Goal: Find specific page/section: Find specific page/section

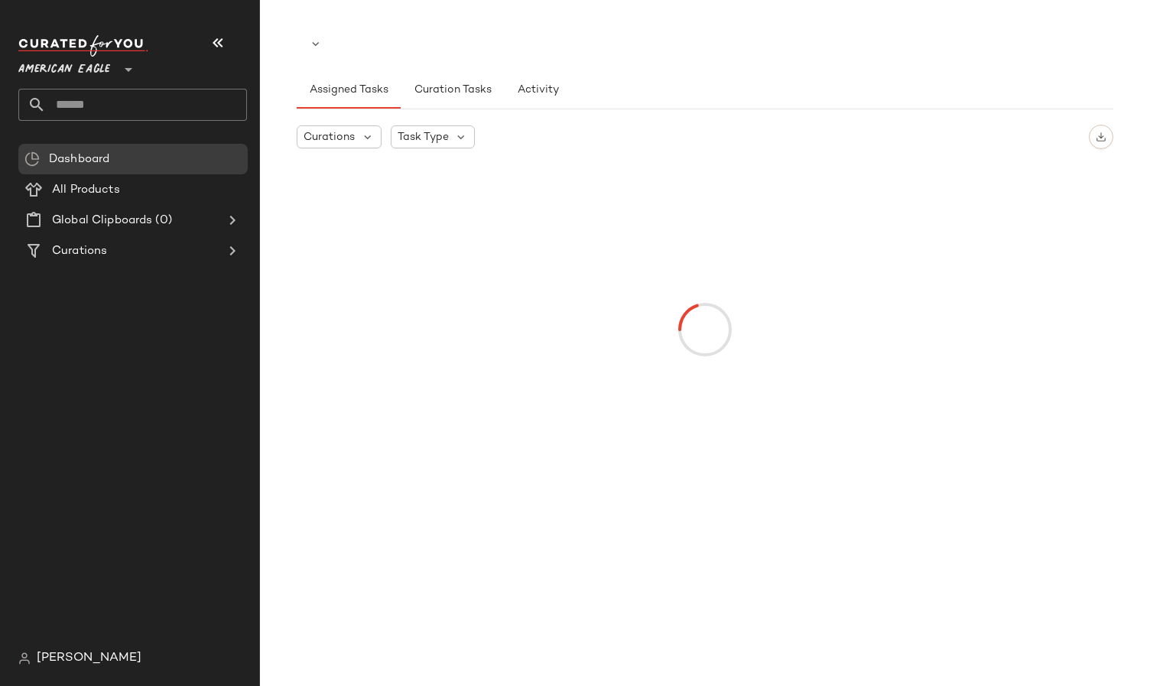
click at [86, 70] on span "American Eagle" at bounding box center [64, 66] width 92 height 28
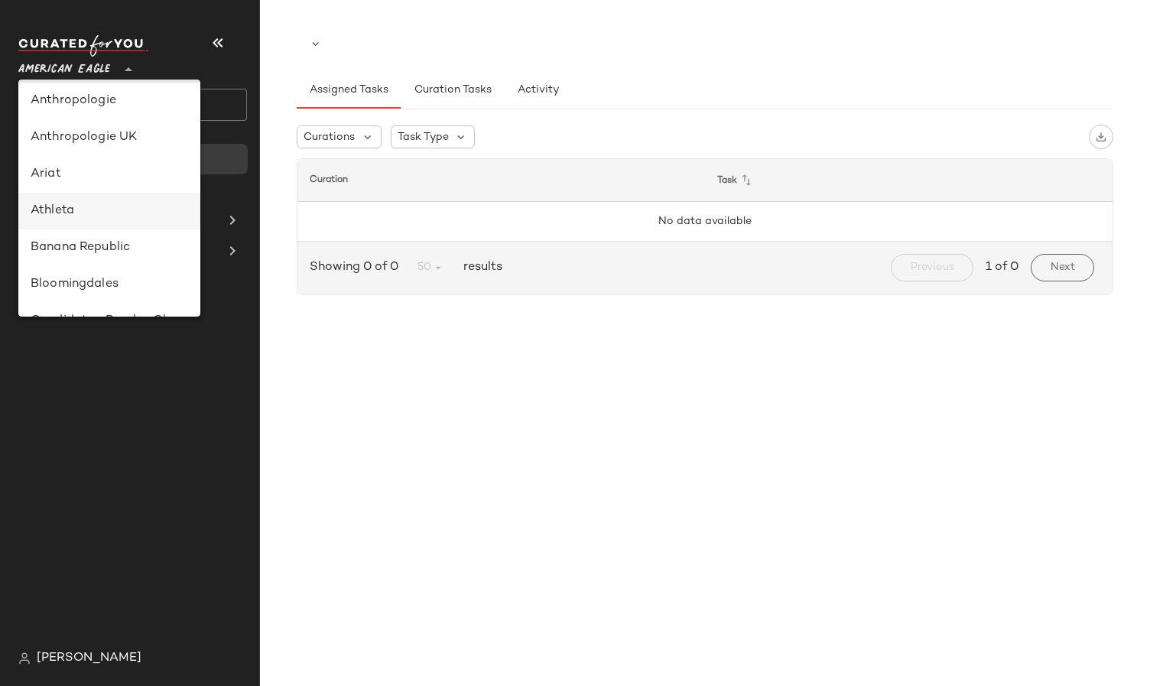
scroll to position [47, 0]
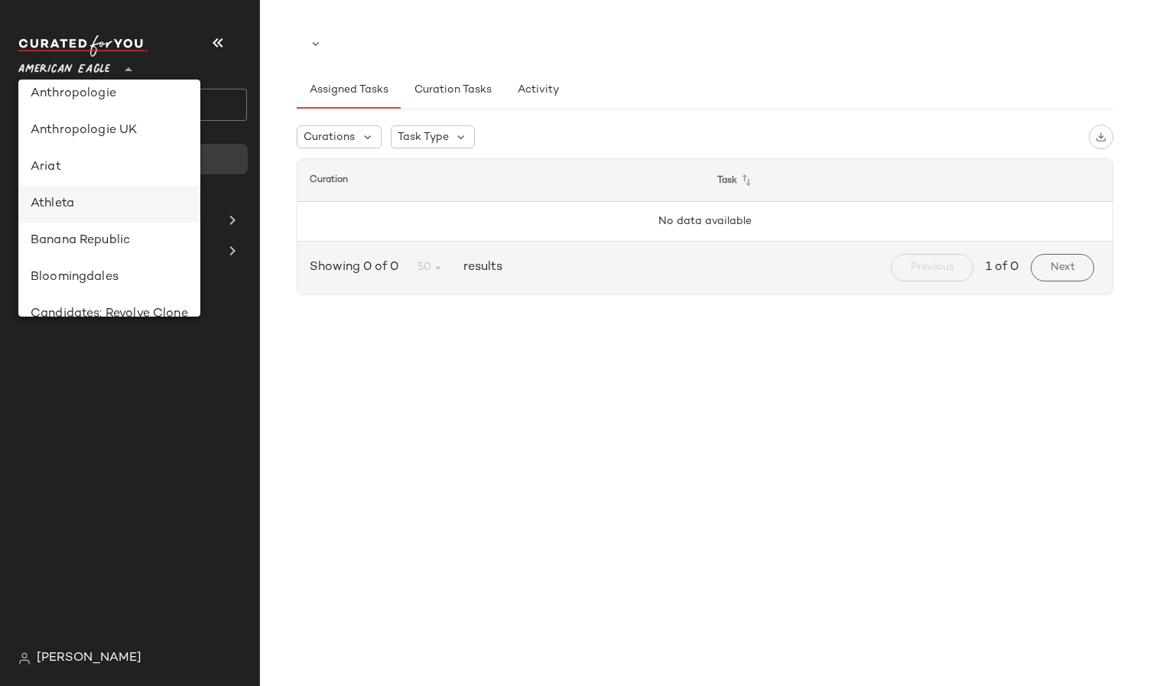
click at [96, 241] on div "Banana Republic" at bounding box center [110, 241] width 158 height 18
type input "**"
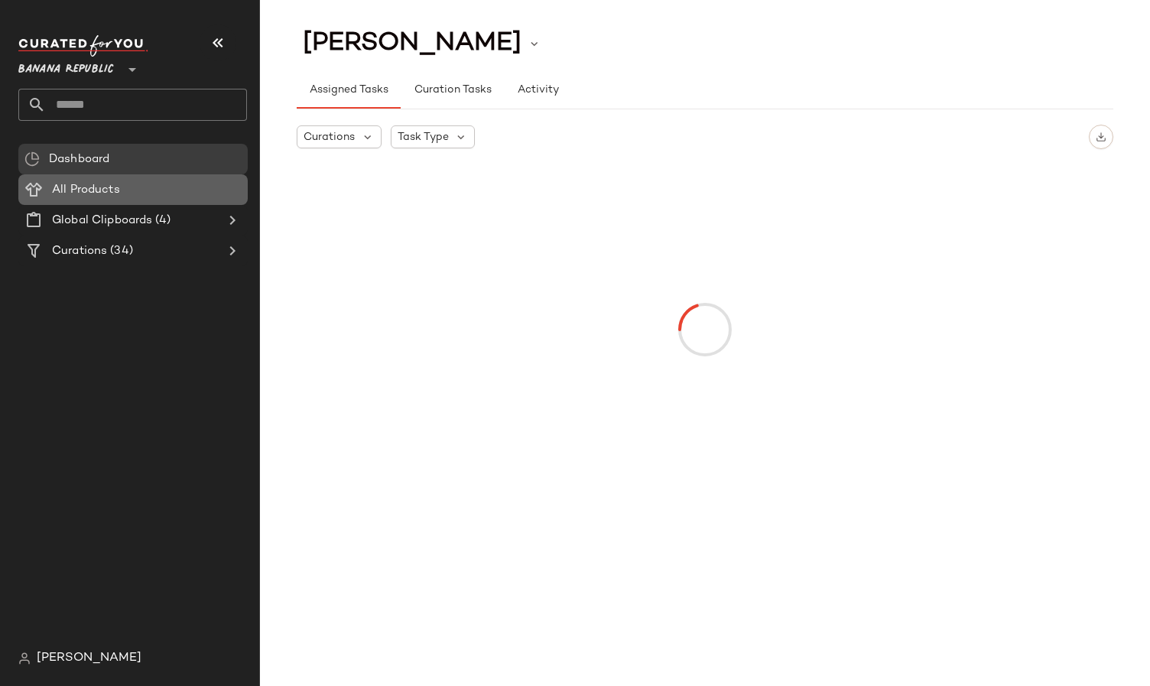
click at [122, 191] on span at bounding box center [121, 190] width 3 height 18
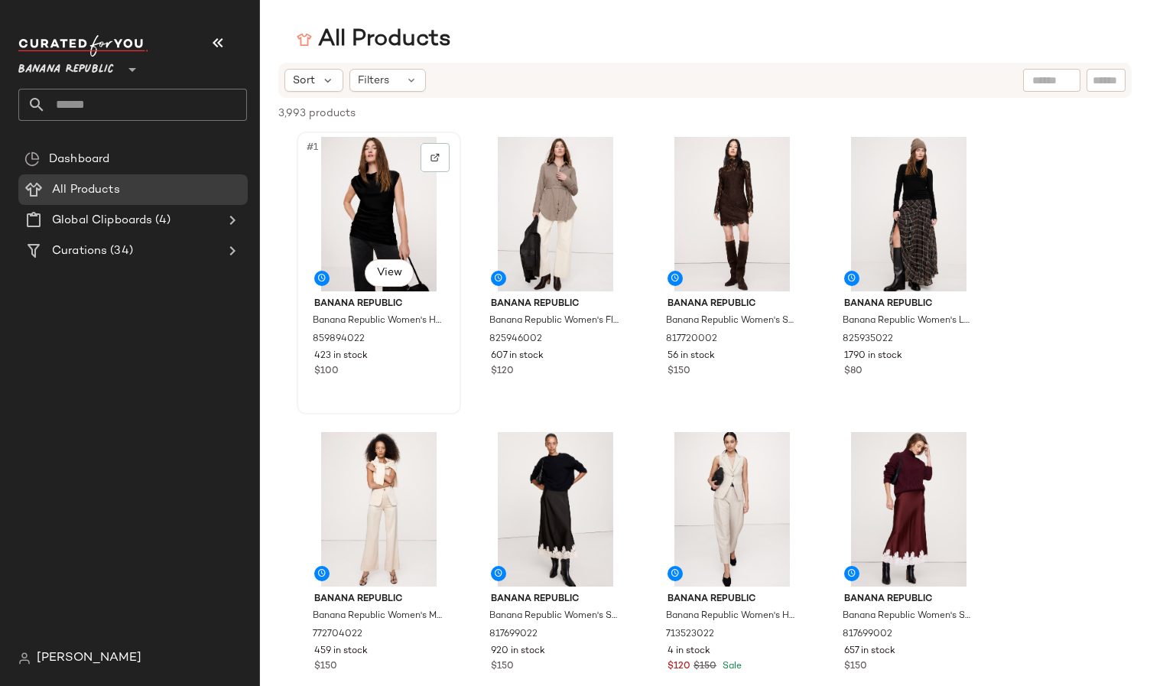
click at [369, 221] on div "#1 View" at bounding box center [379, 214] width 154 height 154
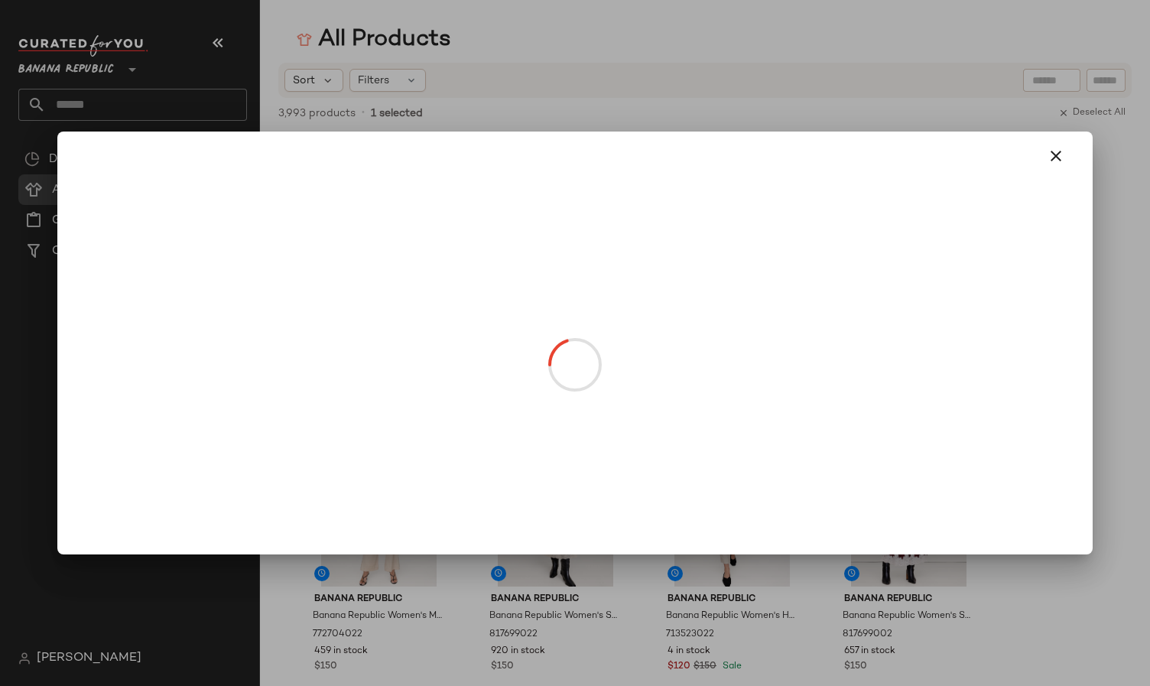
click at [388, 278] on body "Banana Republic ** Dashboard All Products Global Clipboards (4) Curations (34) …" at bounding box center [575, 343] width 1150 height 686
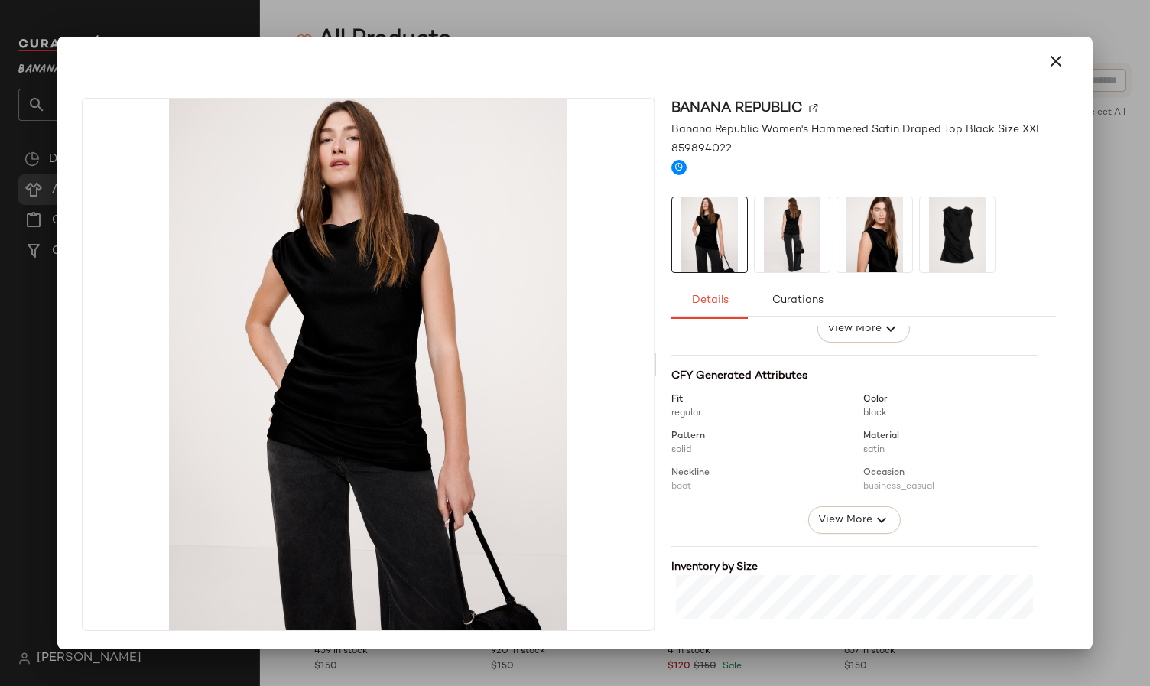
scroll to position [129, 0]
click at [851, 525] on span "View More" at bounding box center [844, 524] width 55 height 18
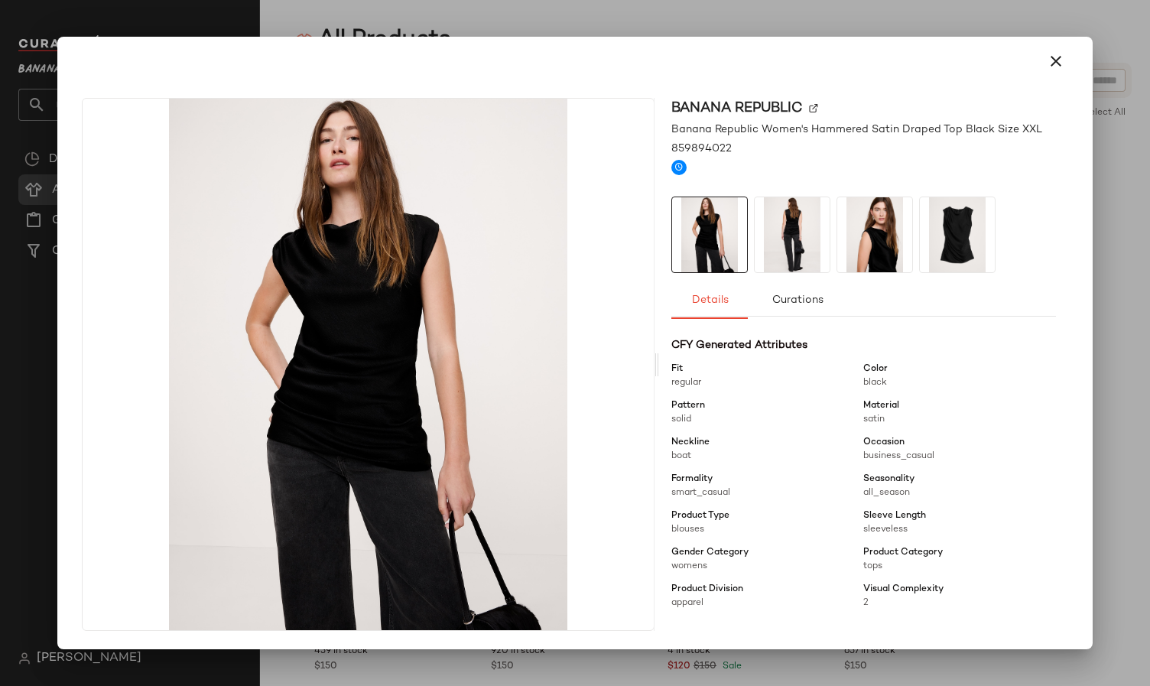
scroll to position [152, 0]
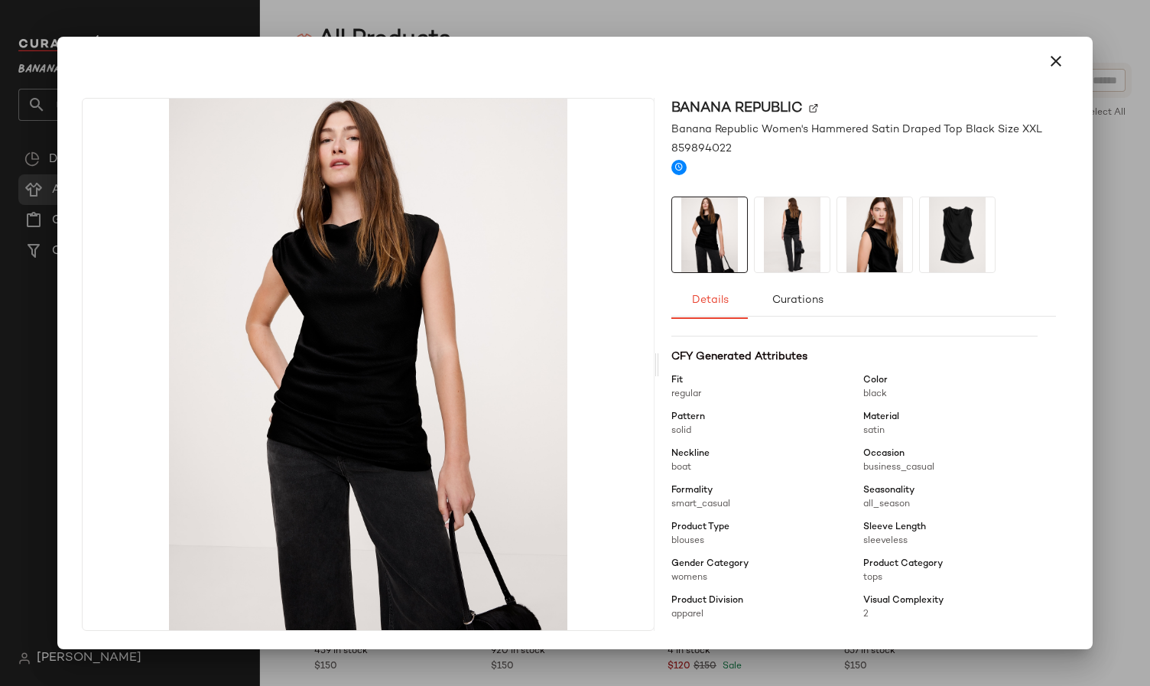
click at [531, 18] on div at bounding box center [575, 343] width 1150 height 686
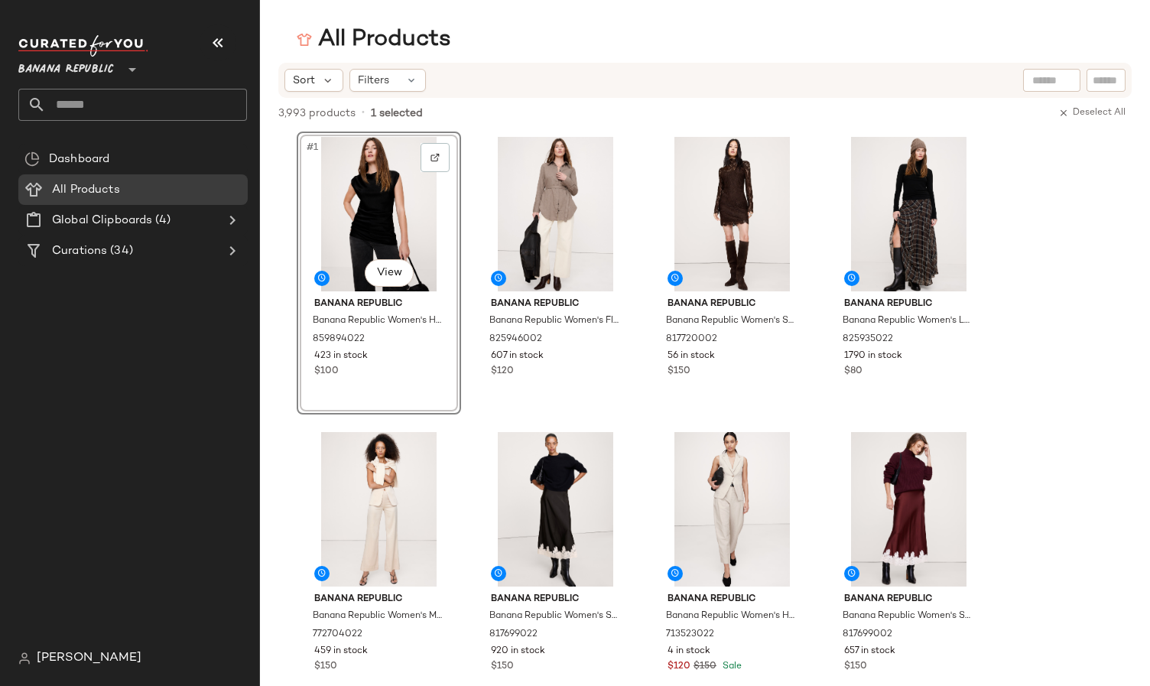
click at [720, 80] on div "Sort Filters" at bounding box center [605, 80] width 642 height 23
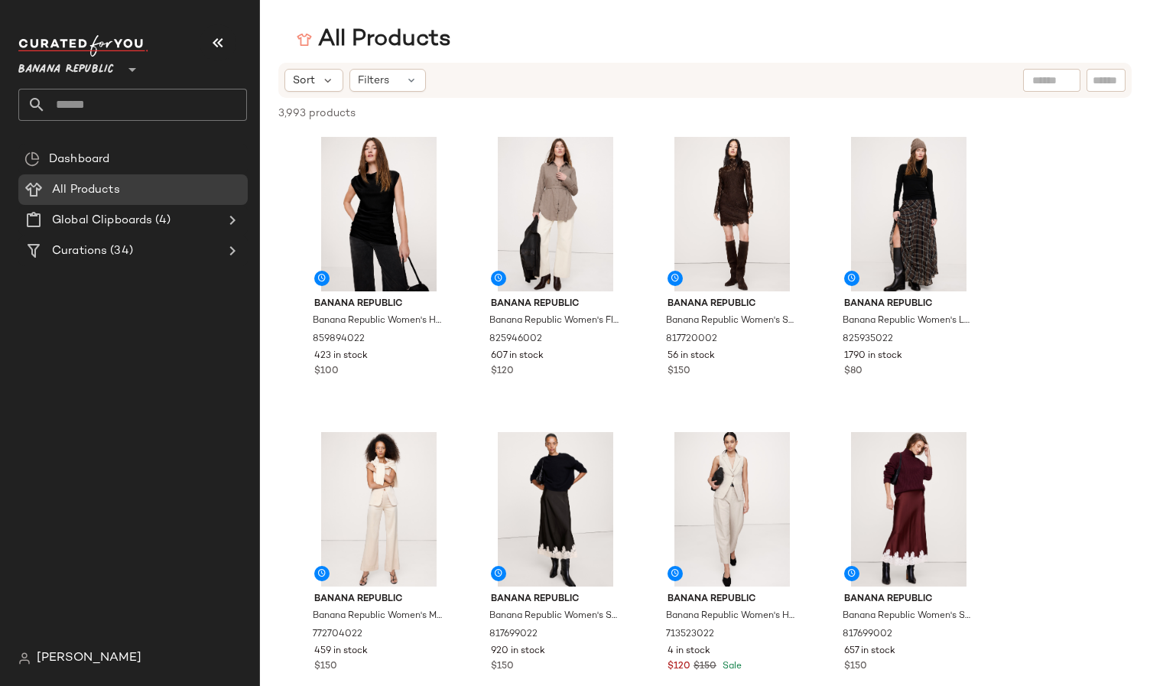
click at [490, 36] on div "All Products" at bounding box center [705, 39] width 890 height 31
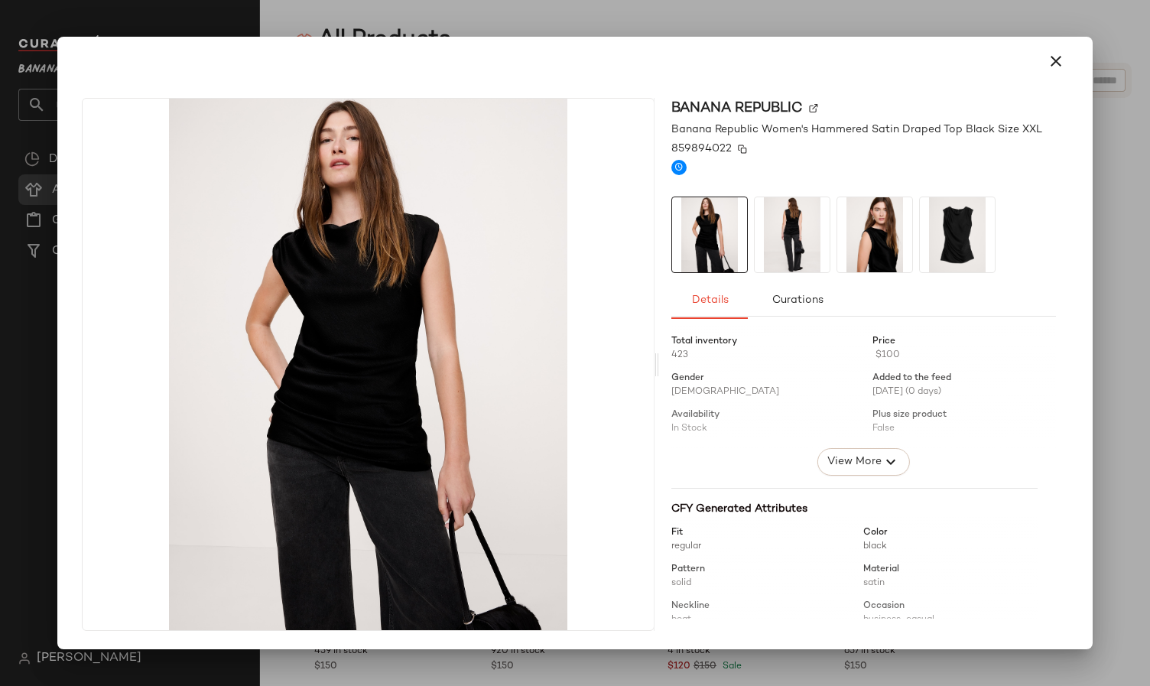
click at [739, 152] on img at bounding box center [742, 149] width 9 height 9
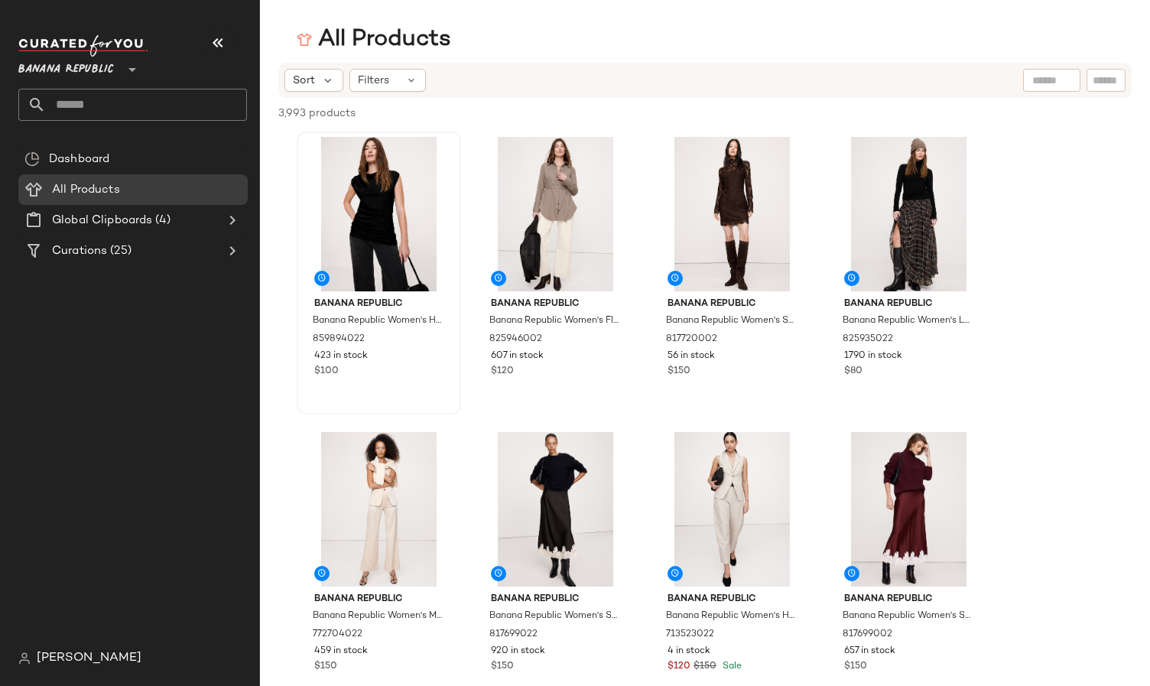
click at [74, 669] on div "[PERSON_NAME]" at bounding box center [138, 658] width 241 height 31
click at [70, 658] on span "[PERSON_NAME]" at bounding box center [89, 658] width 105 height 18
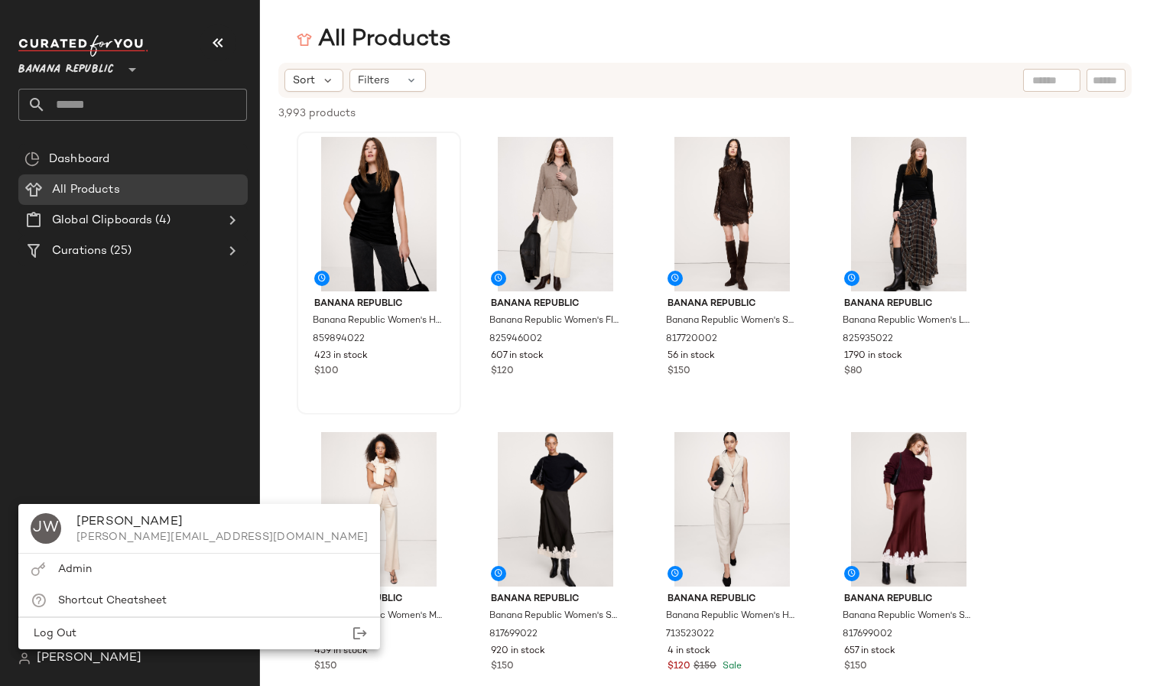
click at [127, 353] on div "Dashboard All Products Global Clipboards (4) Curations (25)" at bounding box center [138, 393] width 241 height 499
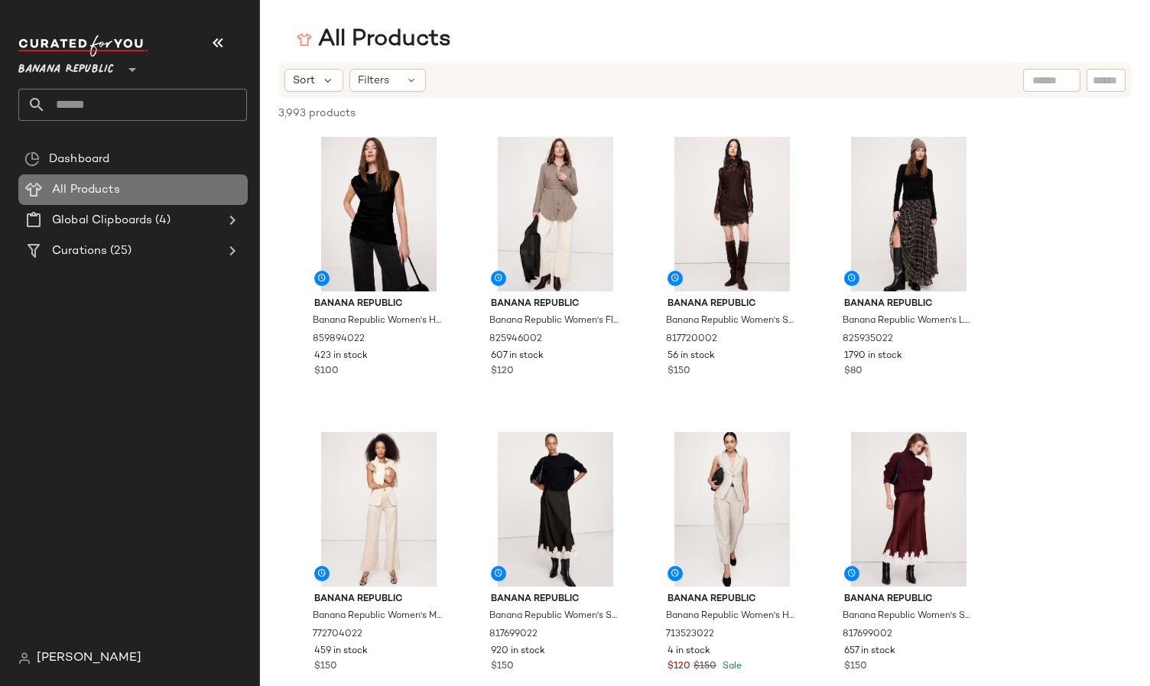
click at [53, 197] on span "All Products" at bounding box center [86, 190] width 68 height 18
click at [41, 650] on span "[PERSON_NAME]" at bounding box center [89, 658] width 105 height 18
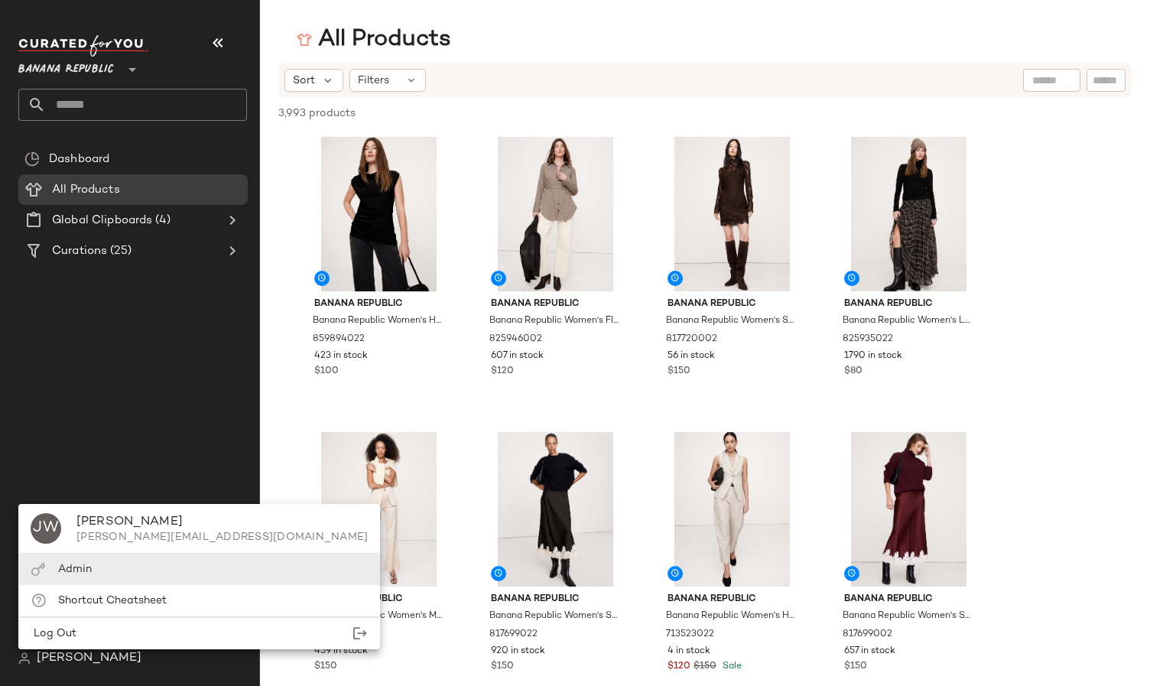
click at [75, 572] on span "Admin" at bounding box center [75, 569] width 34 height 11
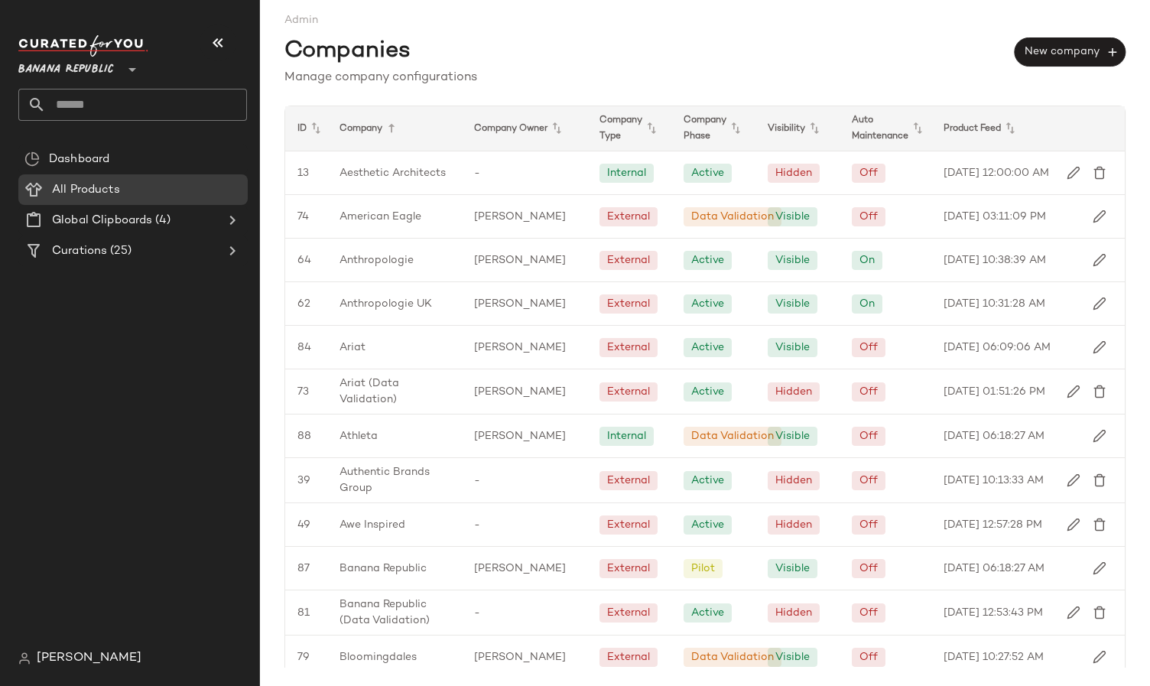
click at [164, 509] on div "Dashboard All Products Global Clipboards (4) Curations (25)" at bounding box center [138, 393] width 241 height 499
click at [545, 48] on div "Companies New company" at bounding box center [704, 48] width 841 height 41
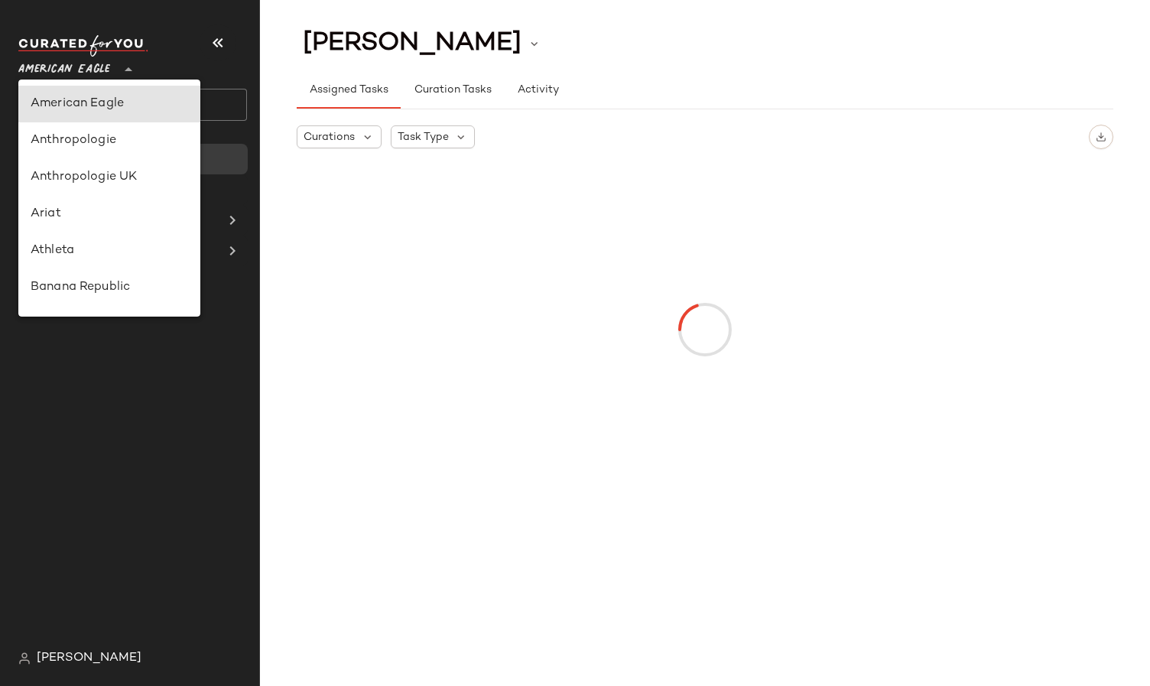
click at [70, 67] on span "American Eagle" at bounding box center [64, 66] width 92 height 28
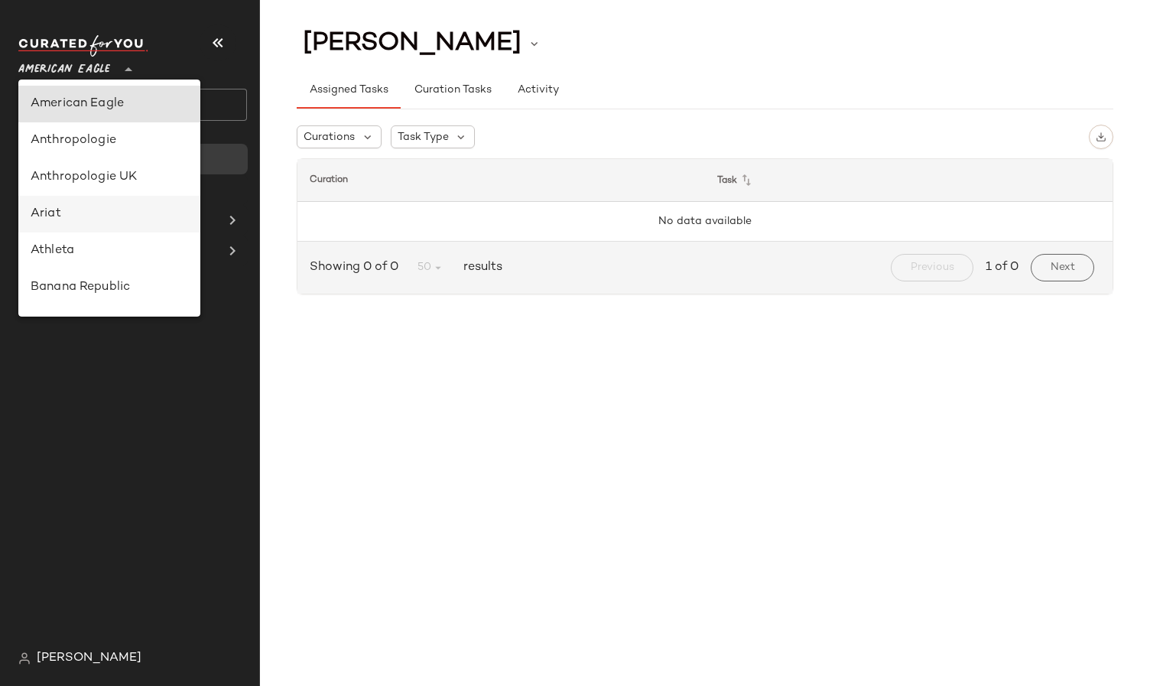
click at [67, 213] on div "Ariat" at bounding box center [110, 214] width 158 height 18
type input "**"
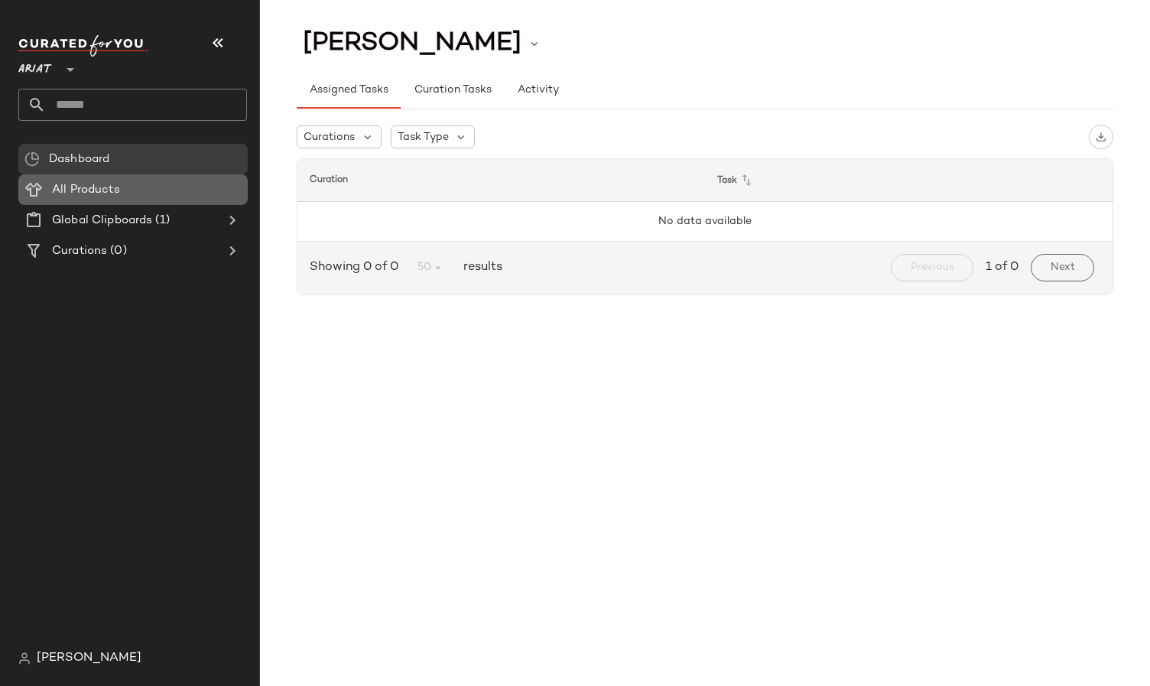
click at [118, 197] on span "All Products" at bounding box center [86, 190] width 68 height 18
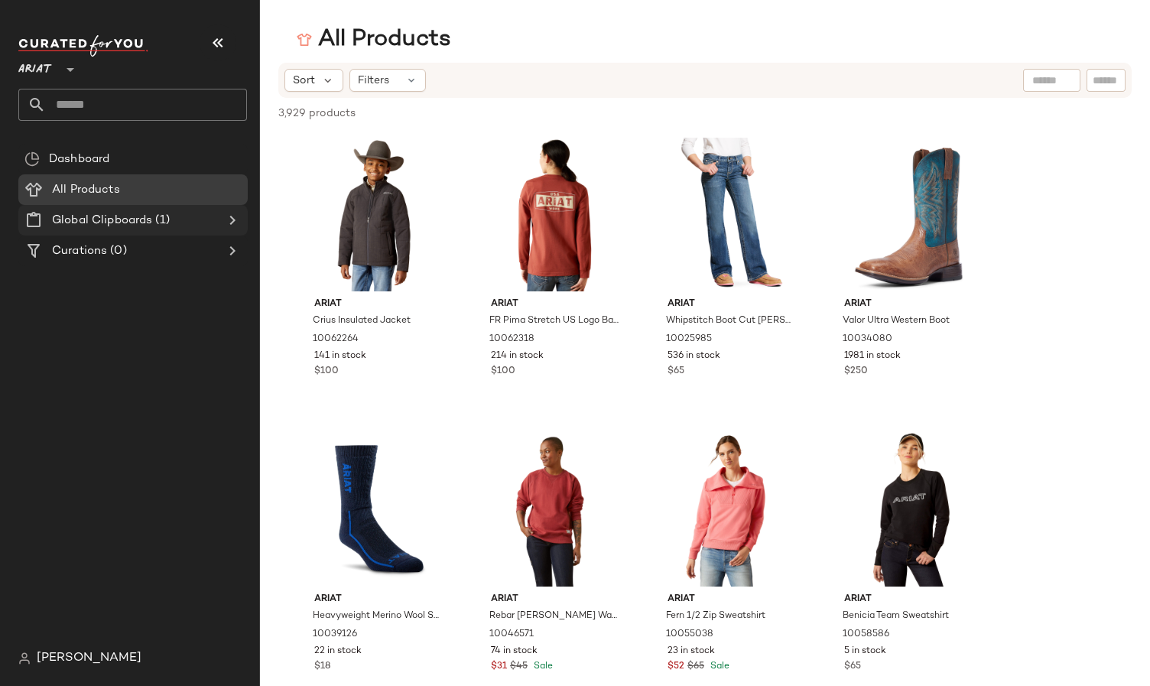
click at [116, 218] on span "Global Clipboards" at bounding box center [102, 221] width 100 height 18
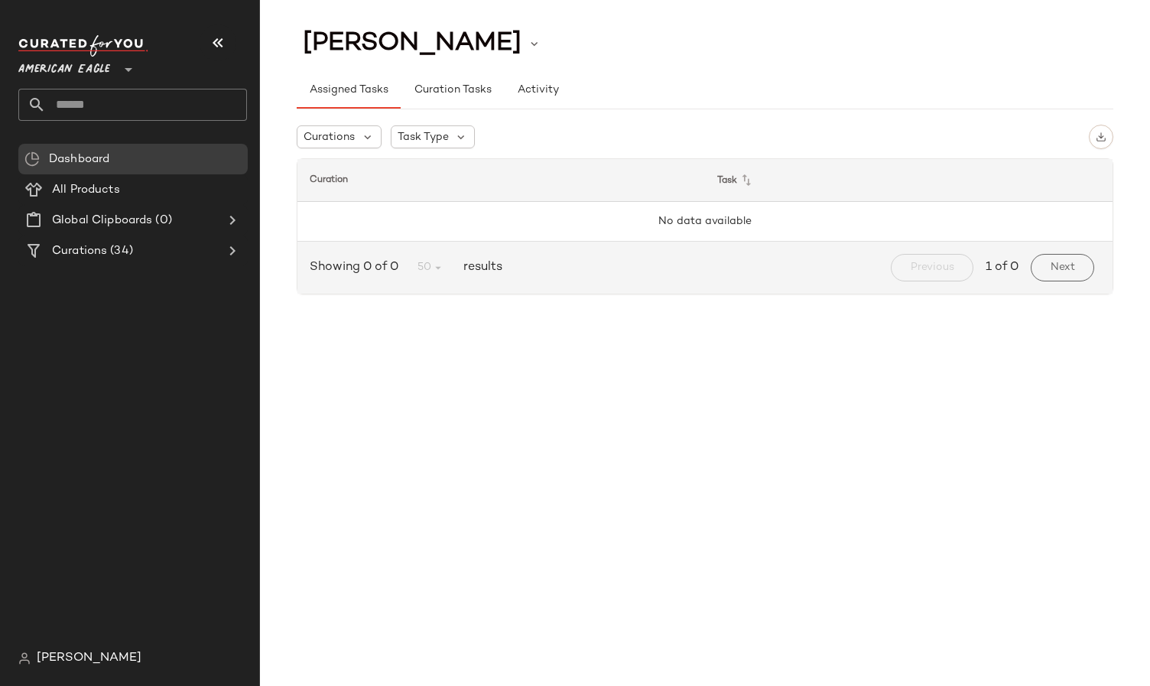
click at [98, 73] on span "American Eagle" at bounding box center [64, 66] width 92 height 28
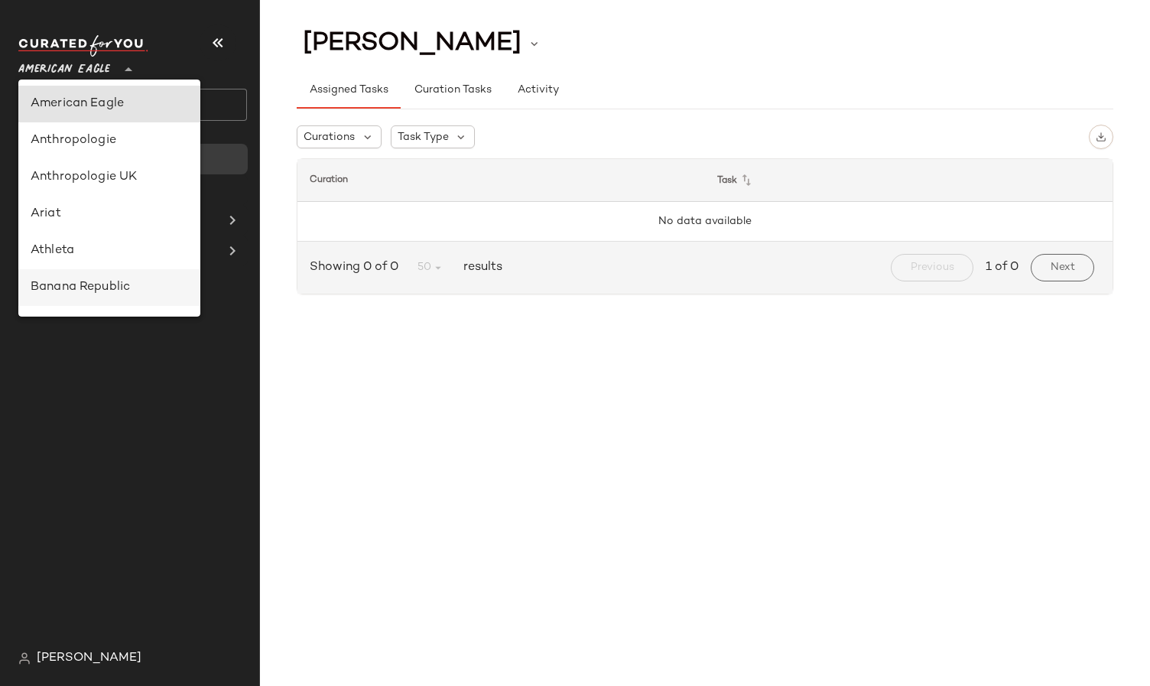
click at [97, 283] on div "Banana Republic" at bounding box center [110, 287] width 158 height 18
type input "**"
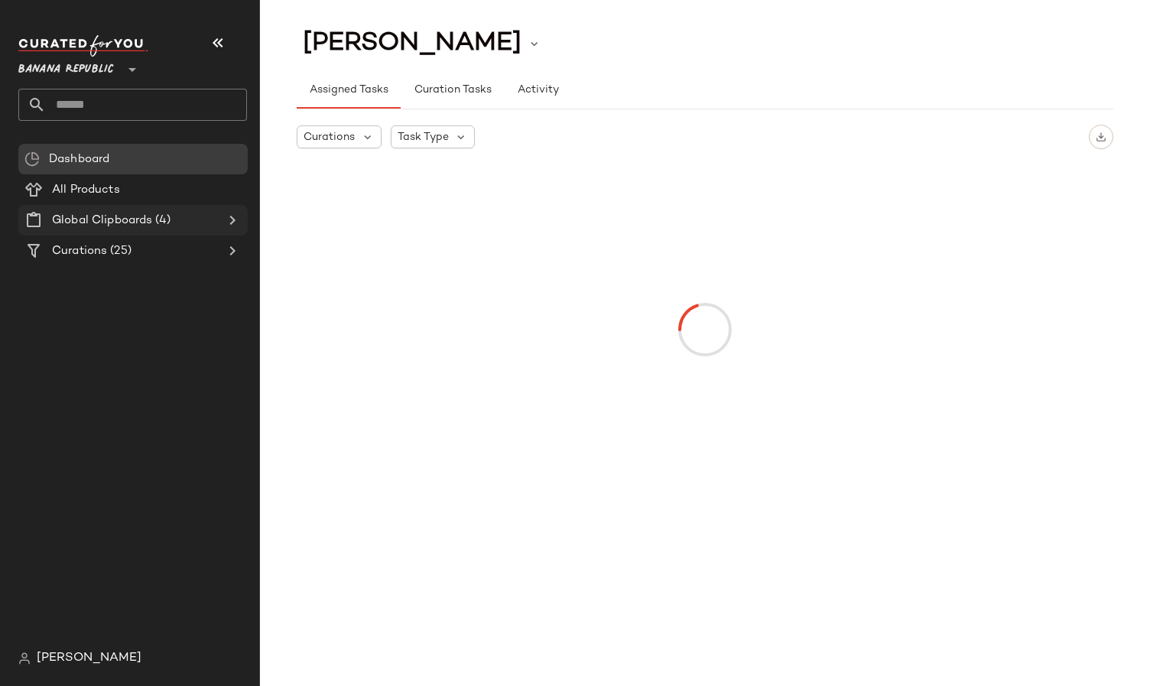
click at [159, 217] on span "(4)" at bounding box center [161, 221] width 18 height 18
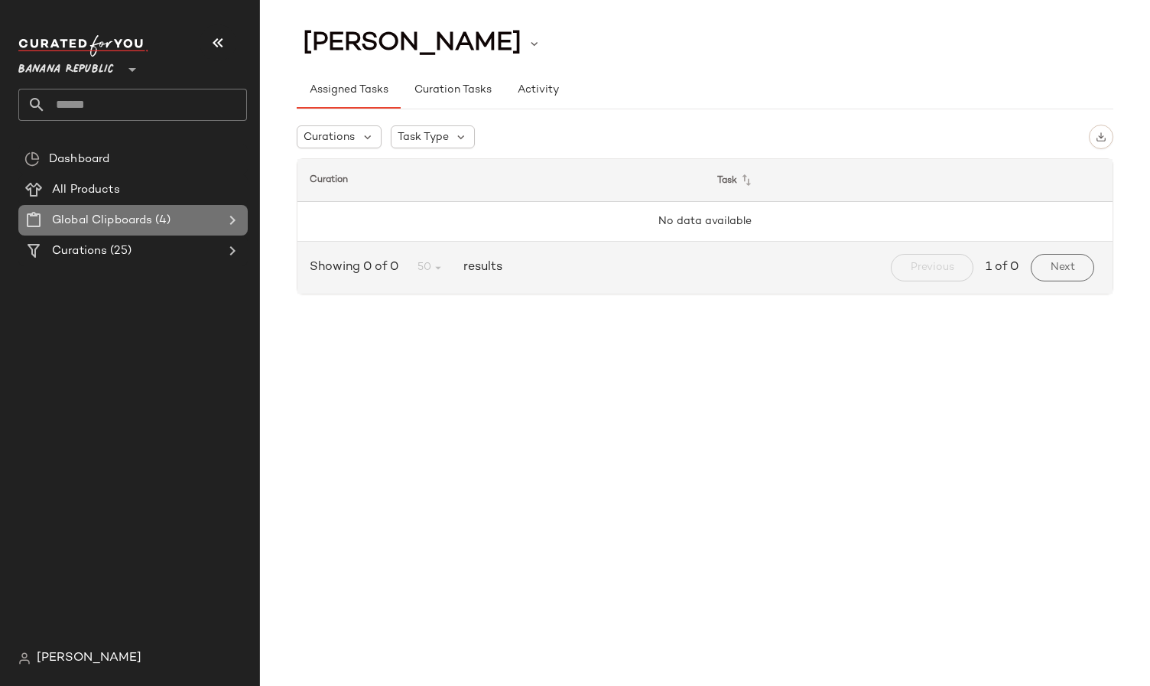
click at [170, 218] on span "(4)" at bounding box center [161, 221] width 18 height 18
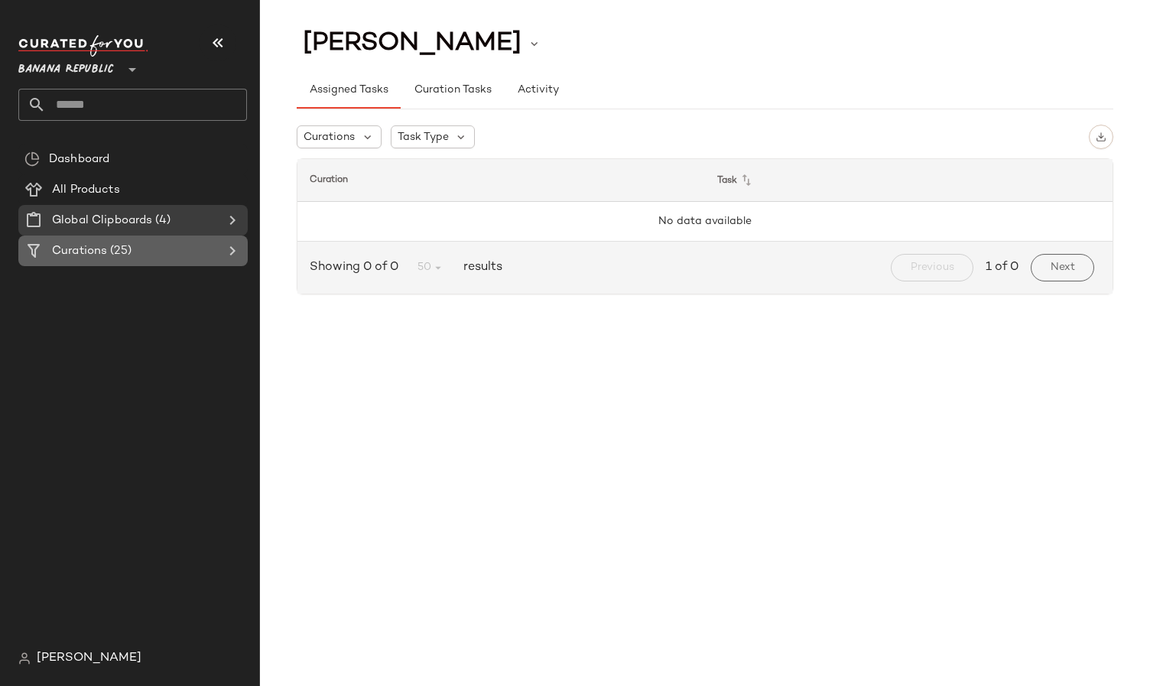
click at [151, 243] on div "Curations (25)" at bounding box center [133, 251] width 173 height 18
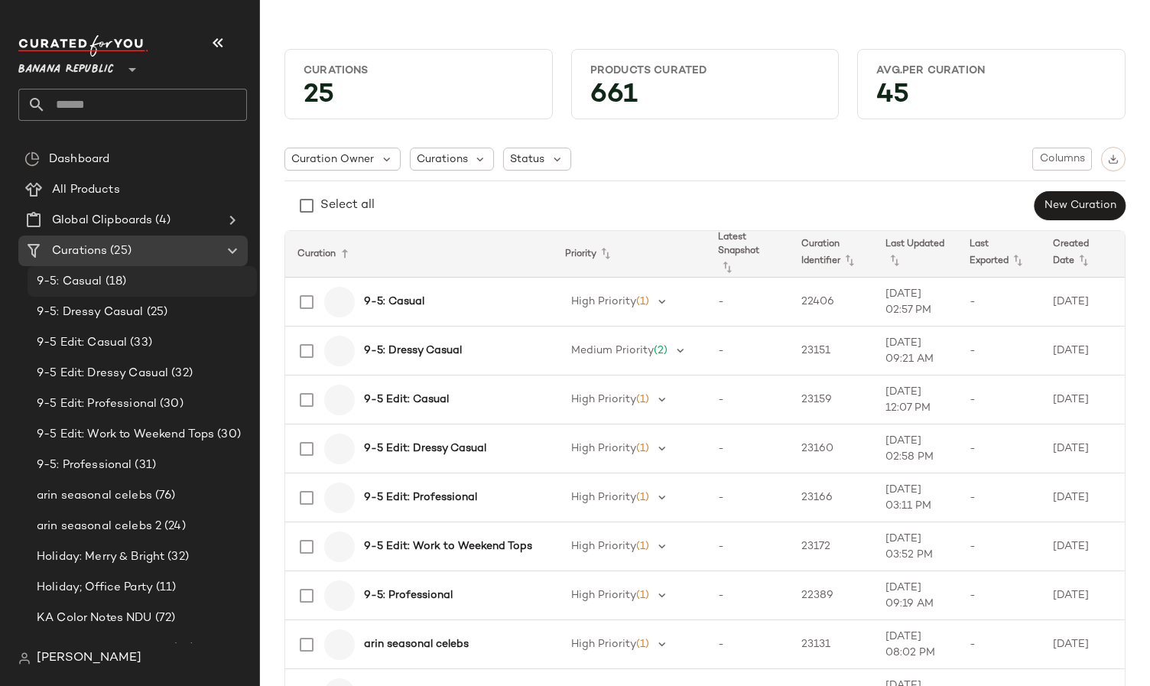
click at [138, 284] on div "9-5: Casual (18)" at bounding box center [141, 282] width 219 height 18
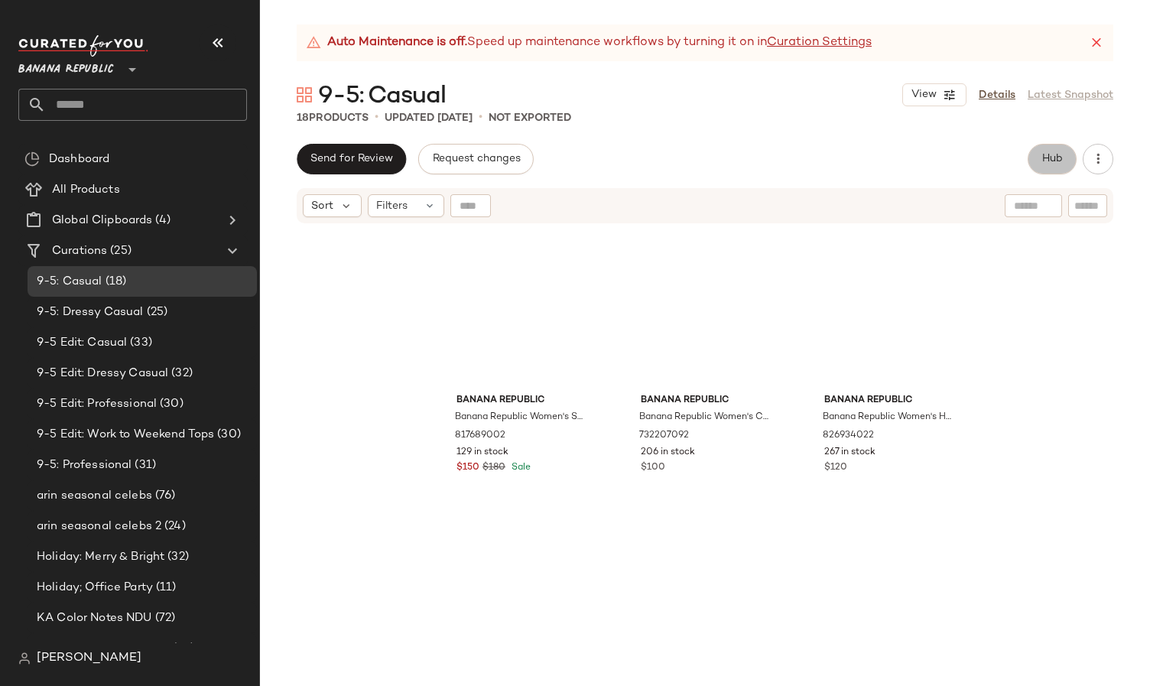
click at [1055, 164] on span "Hub" at bounding box center [1051, 159] width 21 height 12
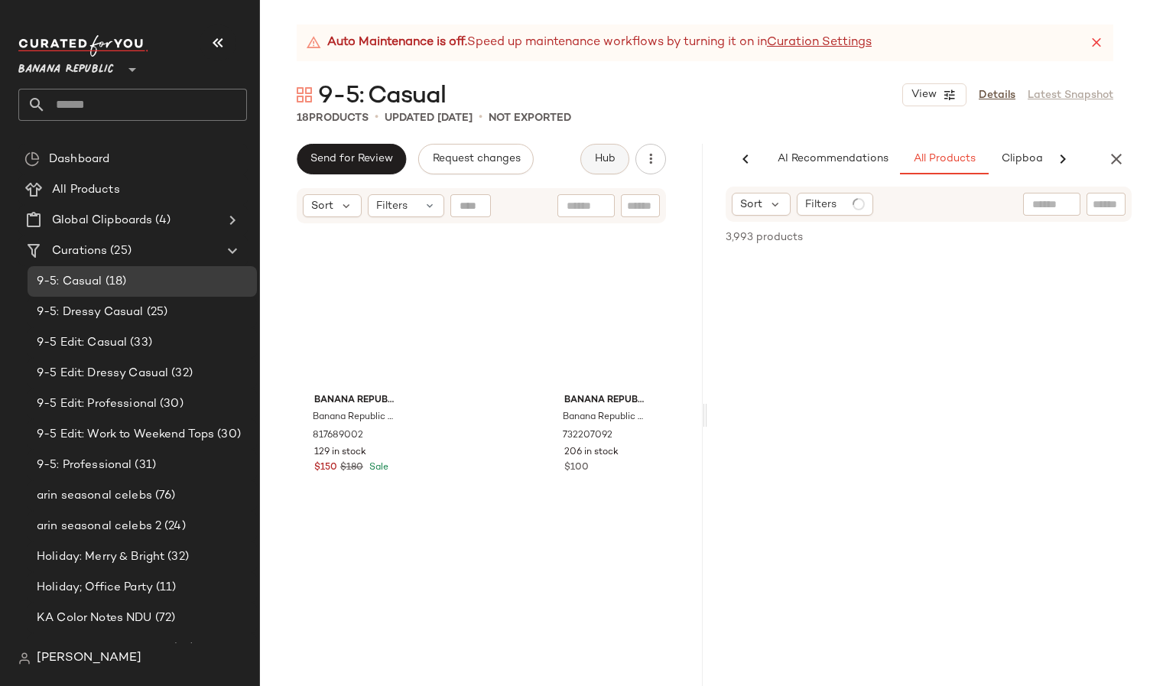
scroll to position [0, 111]
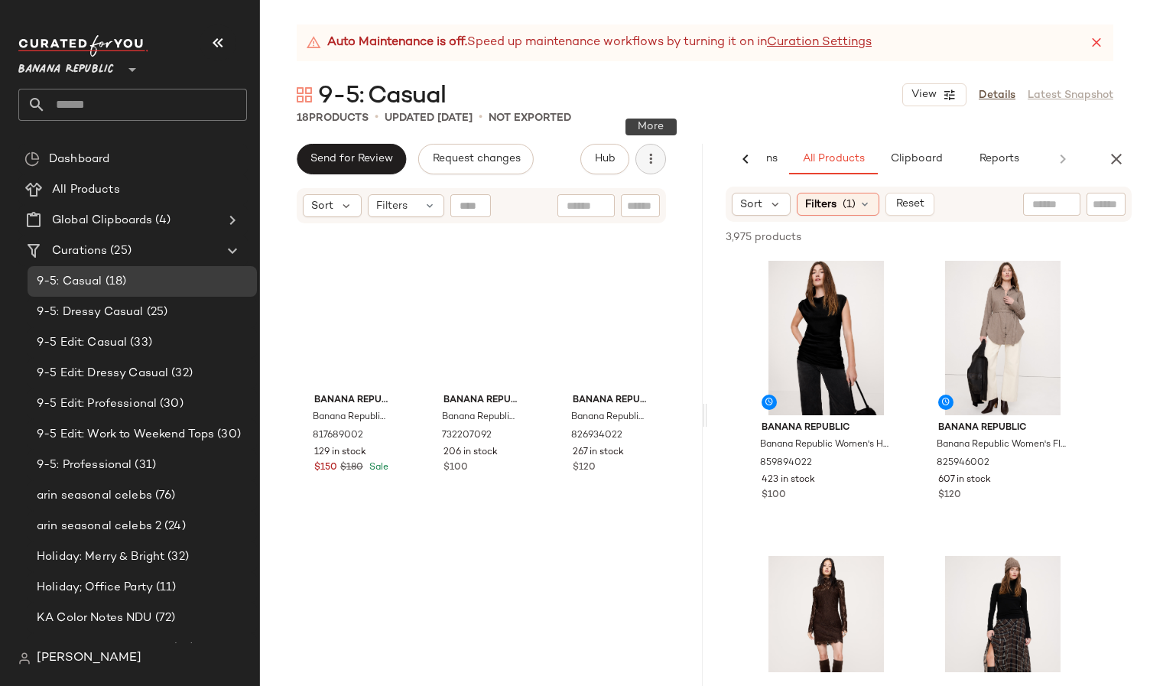
click at [660, 165] on button "button" at bounding box center [650, 159] width 31 height 31
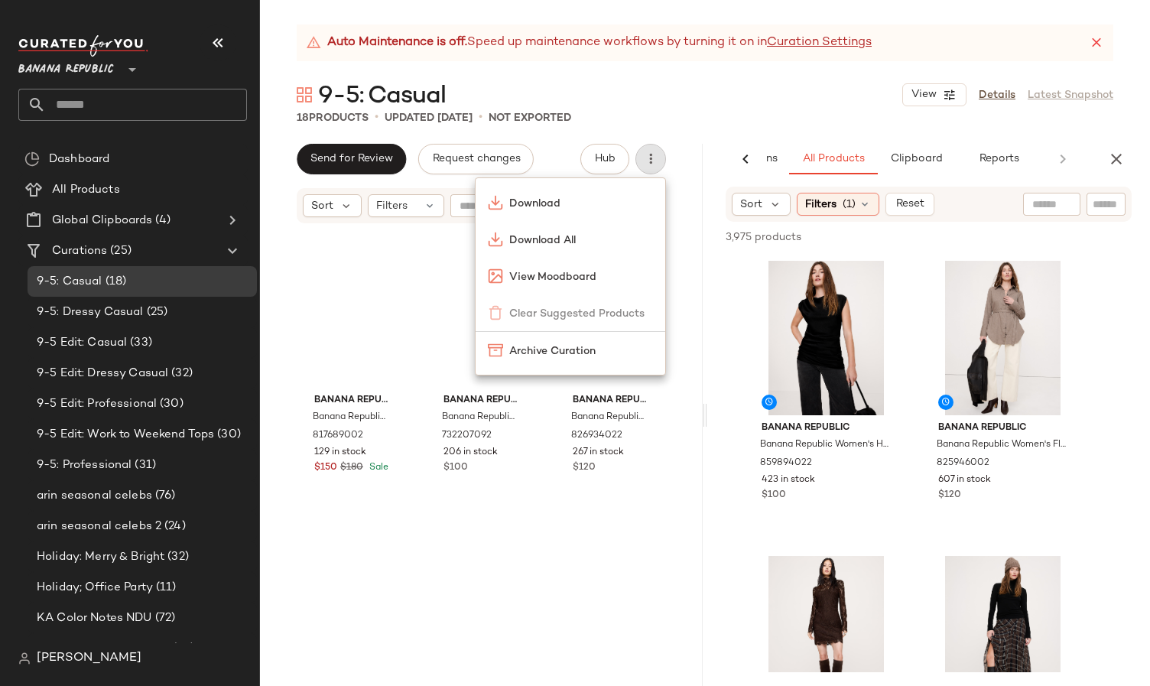
click at [717, 138] on div "Auto Maintenance is off. Speed up maintenance workflows by turning it on in Cur…" at bounding box center [705, 354] width 890 height 661
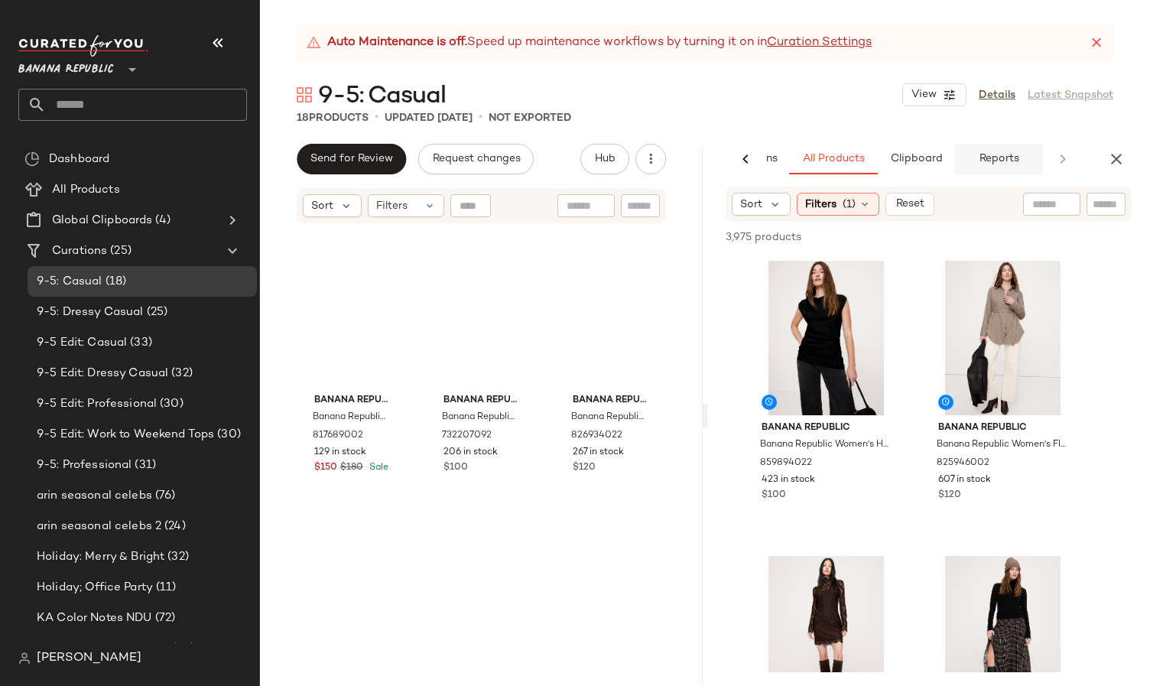
click at [1021, 154] on button "Reports" at bounding box center [998, 159] width 89 height 31
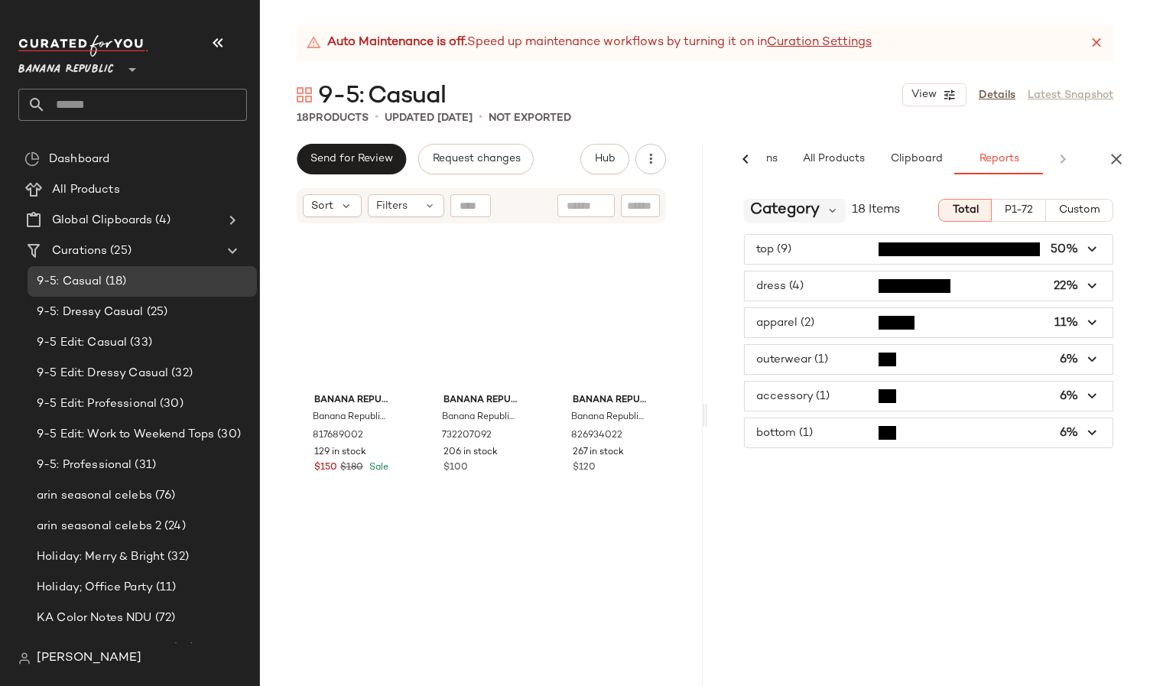
click at [820, 212] on div "Category" at bounding box center [795, 210] width 102 height 23
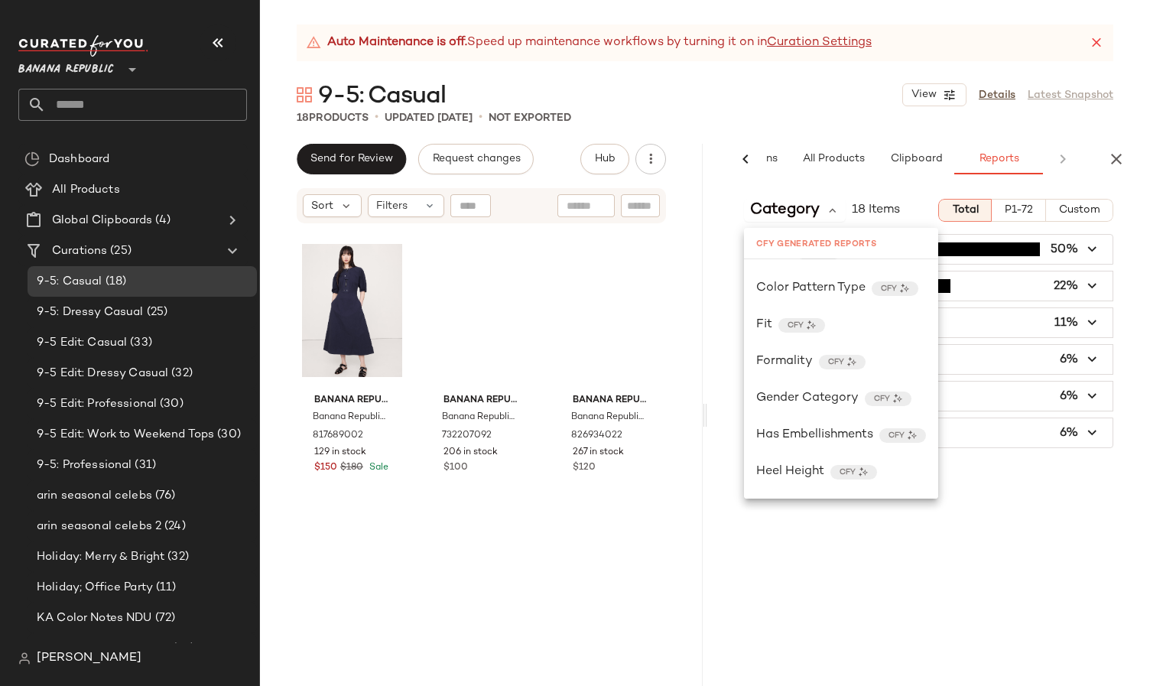
scroll to position [408, 0]
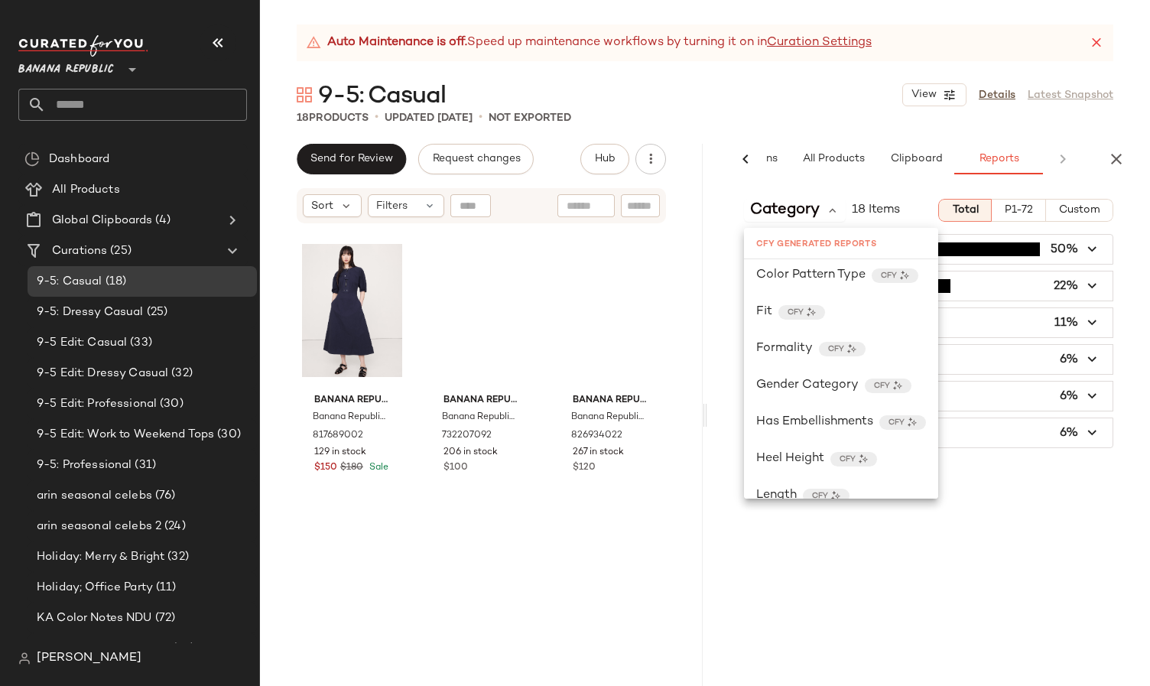
click at [794, 380] on span "Gender Category" at bounding box center [807, 385] width 102 height 18
